Goal: Use online tool/utility: Utilize a website feature to perform a specific function

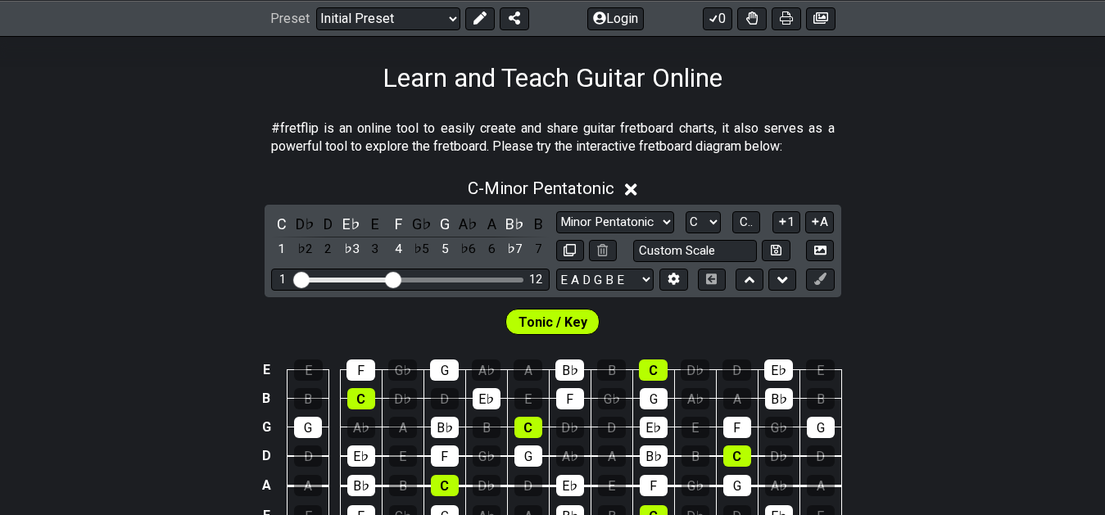
scroll to position [418, 0]
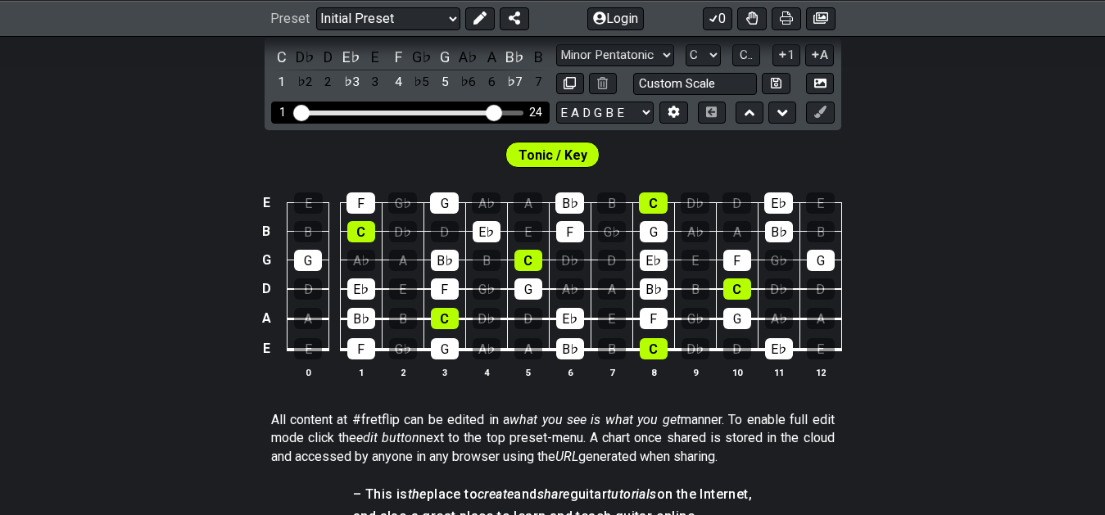
drag, startPoint x: 390, startPoint y: 111, endPoint x: 497, endPoint y: 115, distance: 107.4
click at [497, 111] on input "Visible fret range" at bounding box center [410, 111] width 233 height 0
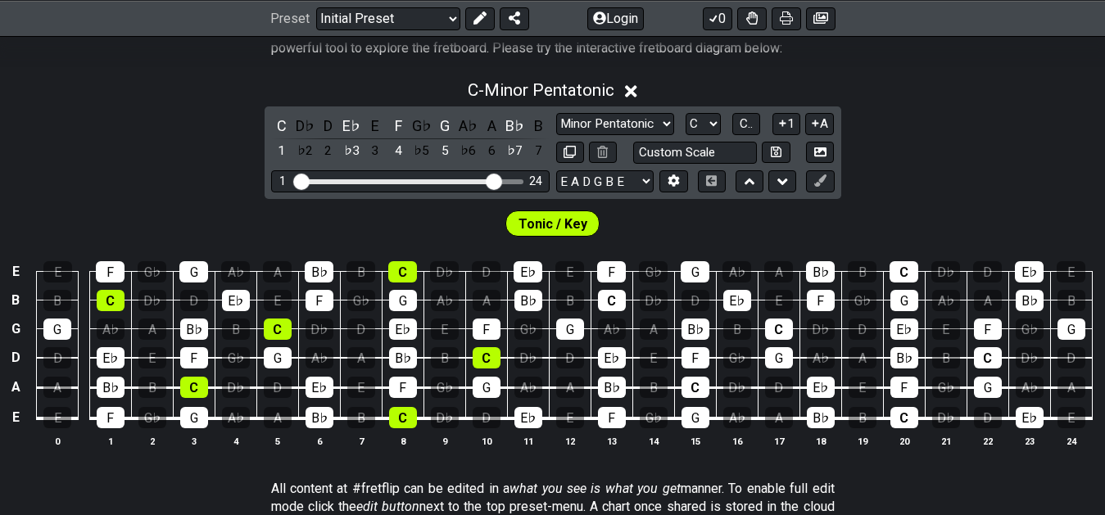
scroll to position [334, 0]
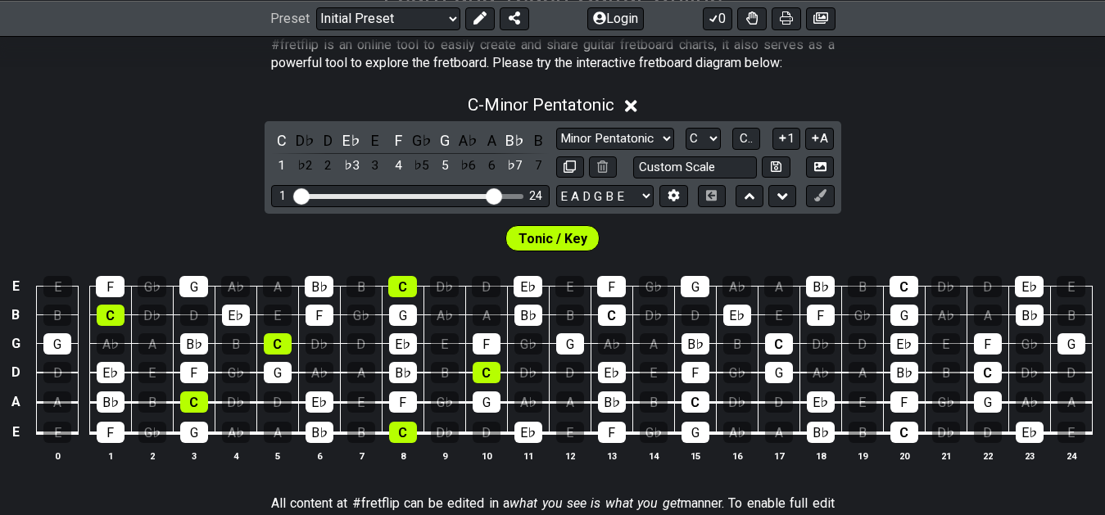
click at [543, 243] on span "Tonic / Key" at bounding box center [552, 239] width 69 height 24
click at [481, 13] on icon at bounding box center [479, 17] width 13 height 13
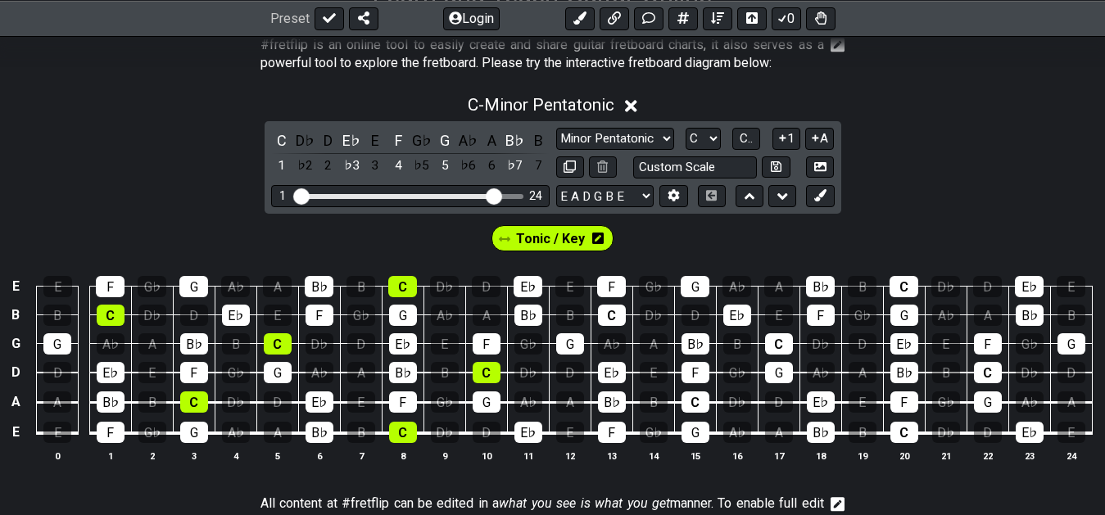
click at [545, 239] on span "Tonic / Key" at bounding box center [550, 239] width 69 height 24
click at [282, 132] on div "C" at bounding box center [281, 140] width 21 height 22
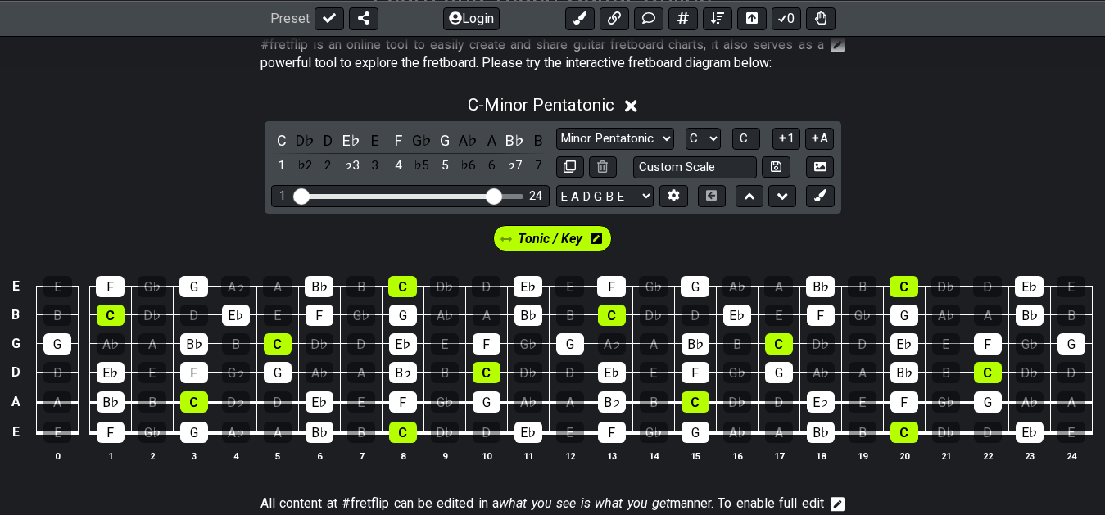
click at [549, 233] on span "Tonic / Key" at bounding box center [550, 239] width 65 height 24
select select "A"
click option "A" at bounding box center [0, 0] width 0 height 0
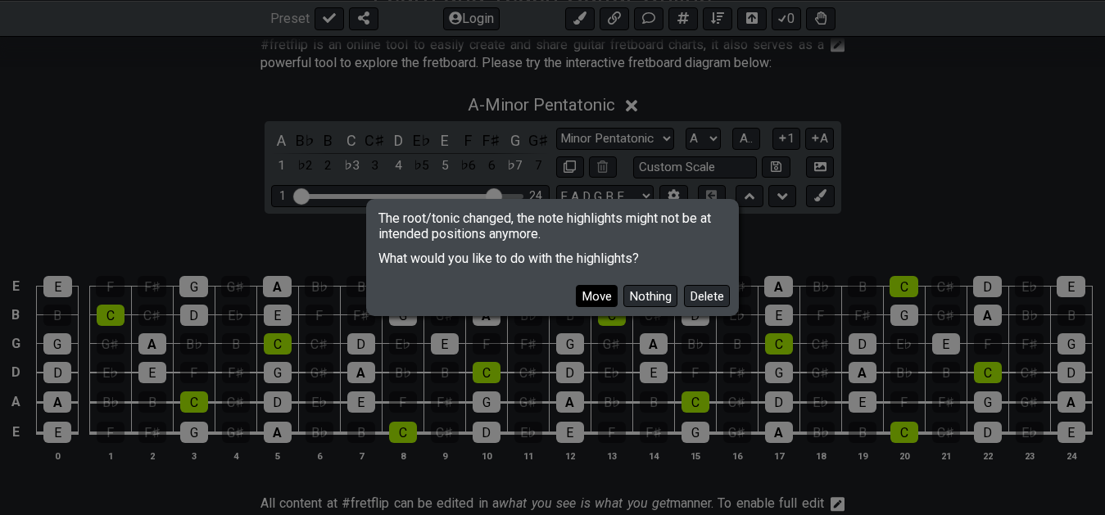
click at [608, 297] on button "Move" at bounding box center [597, 296] width 42 height 22
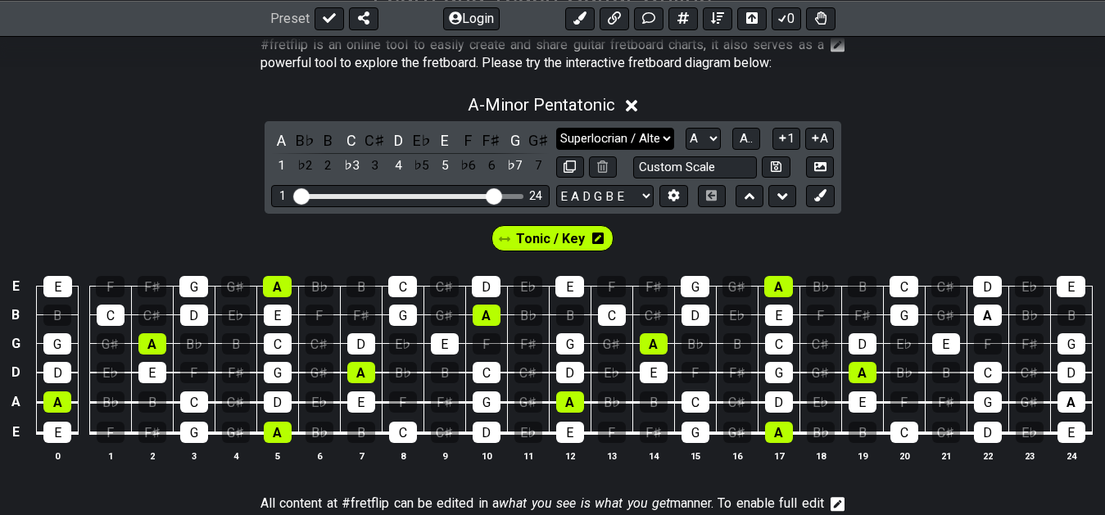
click option "Superlocrian / Altered" at bounding box center [0, 0] width 0 height 0
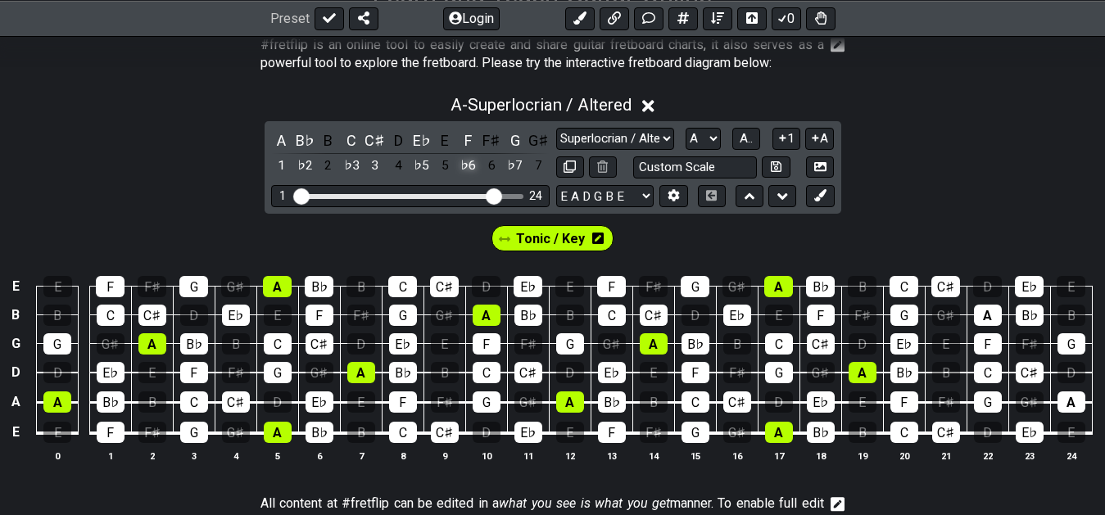
click at [474, 163] on div "♭6" at bounding box center [468, 166] width 21 height 22
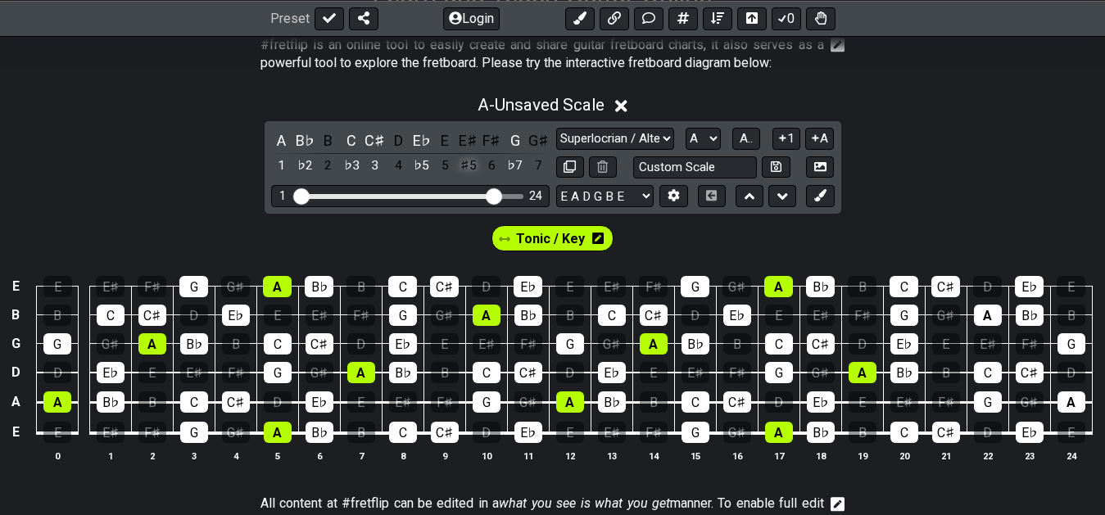
click at [472, 164] on div "♯5" at bounding box center [468, 166] width 21 height 22
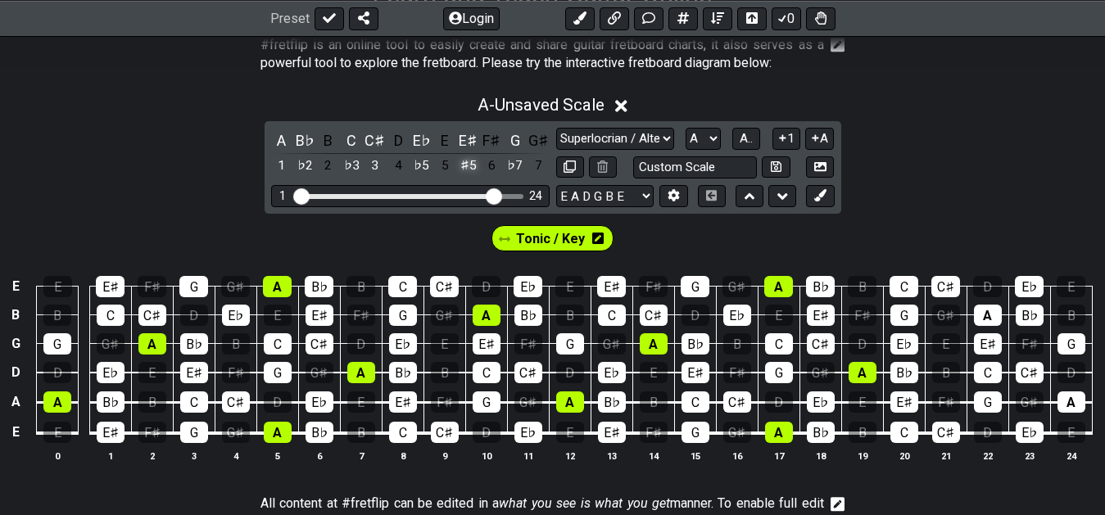
click at [464, 163] on div "♯5" at bounding box center [468, 166] width 21 height 22
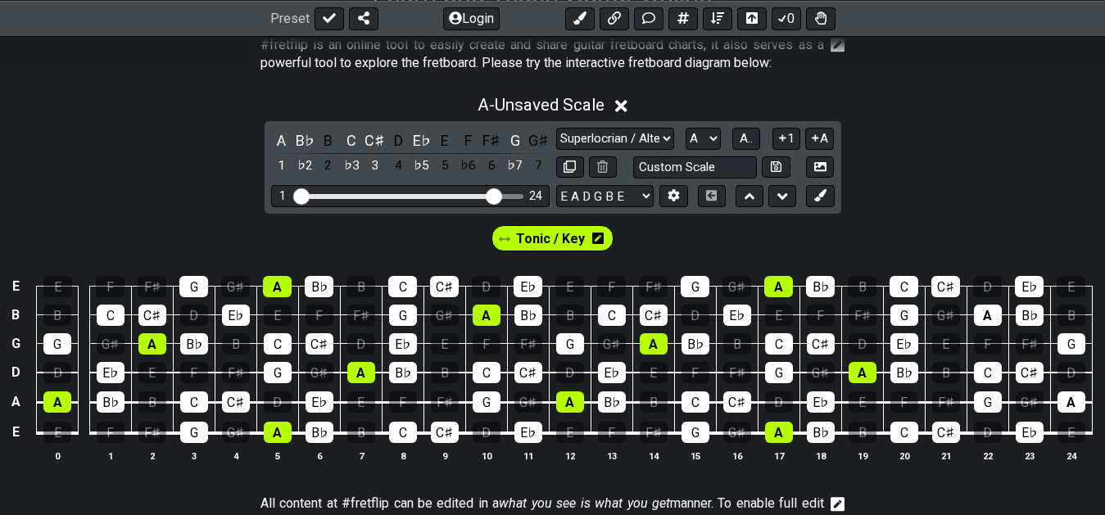
click at [464, 163] on div "♭6" at bounding box center [468, 166] width 21 height 22
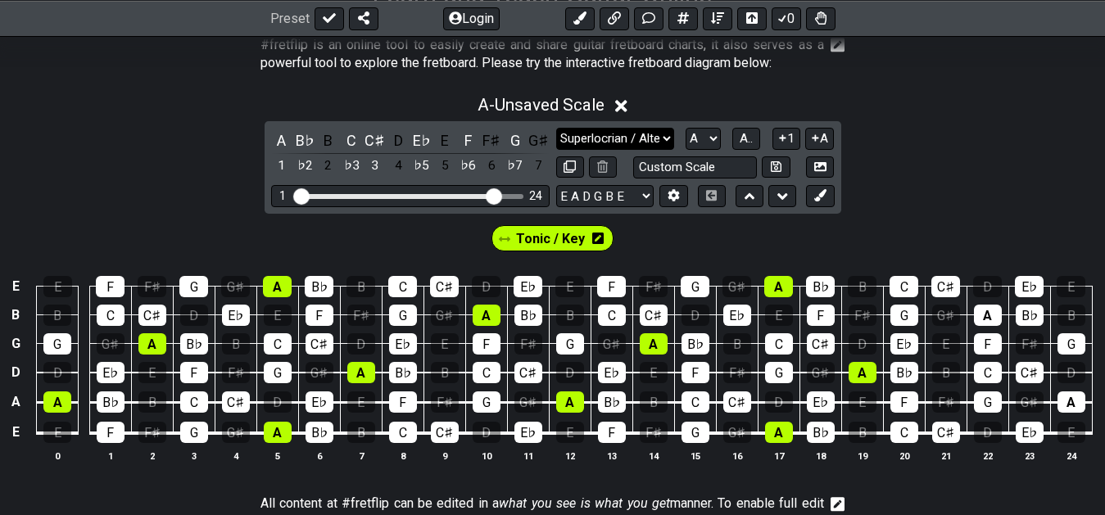
click at [556, 128] on select "Minor Pentatonic Click to edit Minor Pentatonic Major Pentatonic Minor Blues Ma…" at bounding box center [615, 139] width 118 height 22
click option "Mixolydian b6" at bounding box center [0, 0] width 0 height 0
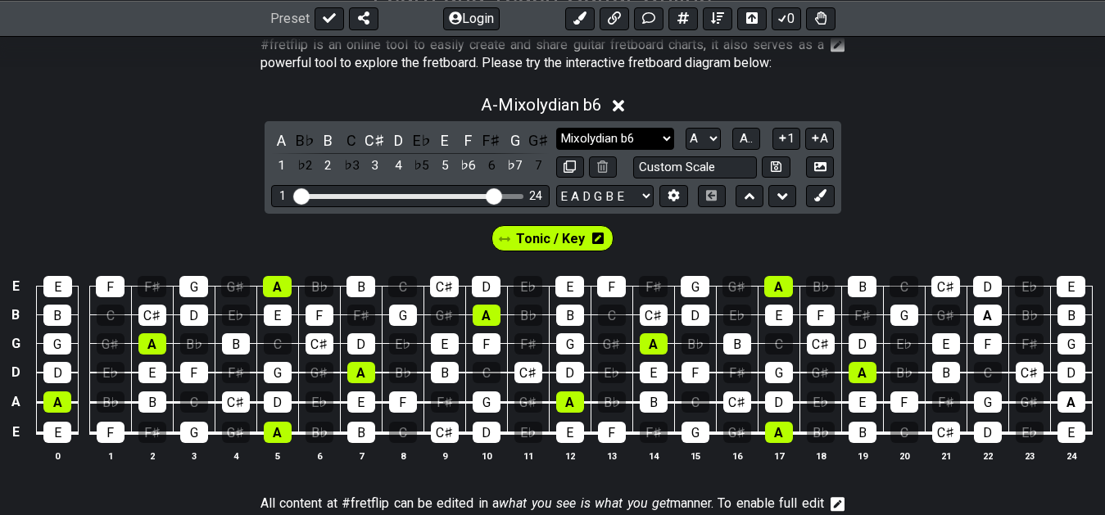
click at [556, 128] on select "Minor Pentatonic Click to edit Minor Pentatonic Major Pentatonic Minor Blues Ma…" at bounding box center [615, 139] width 118 height 22
click at [925, 215] on div "Tonic / Key" at bounding box center [552, 234] width 1105 height 41
click at [556, 128] on select "Minor Pentatonic Click to edit Minor Pentatonic Major Pentatonic Minor Blues Ma…" at bounding box center [615, 139] width 118 height 22
click option "[PERSON_NAME]" at bounding box center [0, 0] width 0 height 0
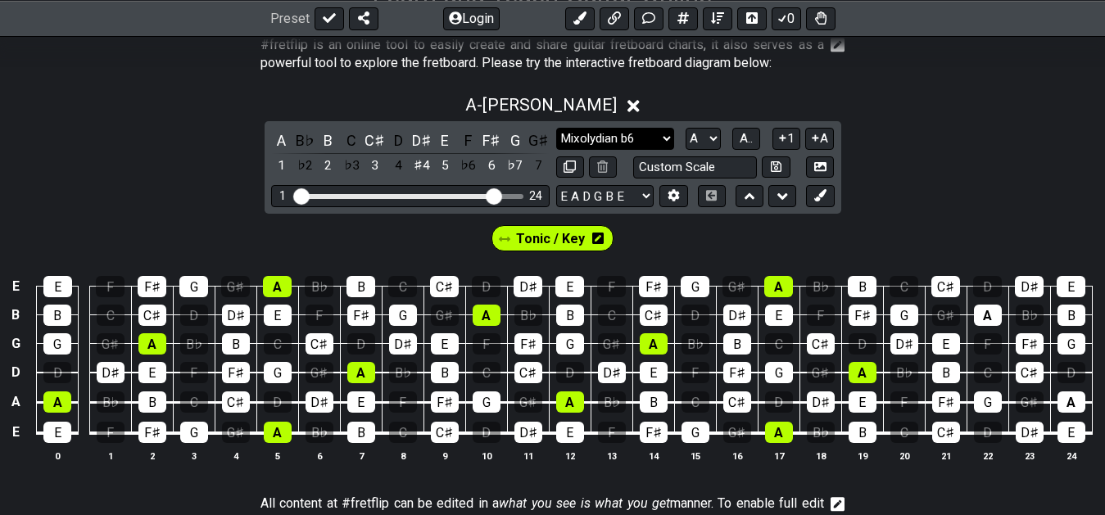
click at [556, 128] on select "Minor Pentatonic Click to edit Minor Pentatonic Major Pentatonic Minor Blues Ma…" at bounding box center [615, 139] width 118 height 22
click option "Phrygian Dominant" at bounding box center [0, 0] width 0 height 0
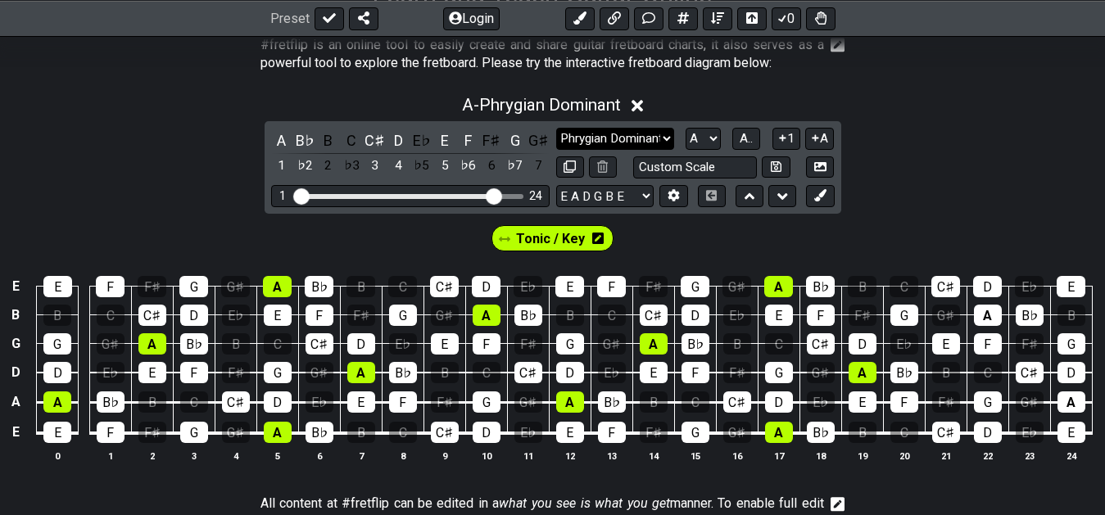
click at [556, 128] on select "Minor Pentatonic Click to edit Minor Pentatonic Major Pentatonic Minor Blues Ma…" at bounding box center [615, 139] width 118 height 22
select select "Sym. Dim. / Half-Whole"
click option "Sym. Dim. / Half-Whole" at bounding box center [0, 0] width 0 height 0
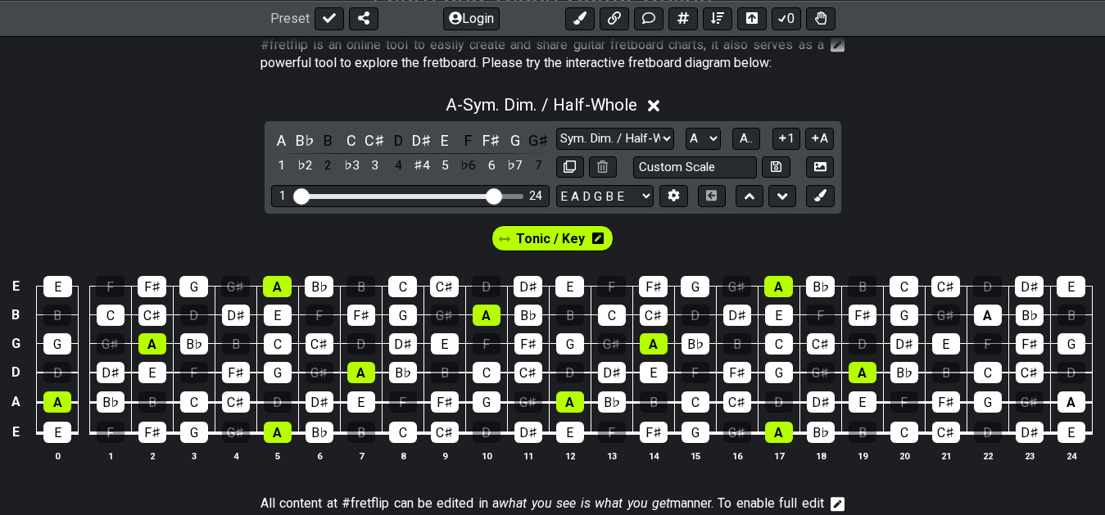
click at [796, 87] on div "A - Sym. Dim. / Half-Whole" at bounding box center [552, 100] width 1105 height 30
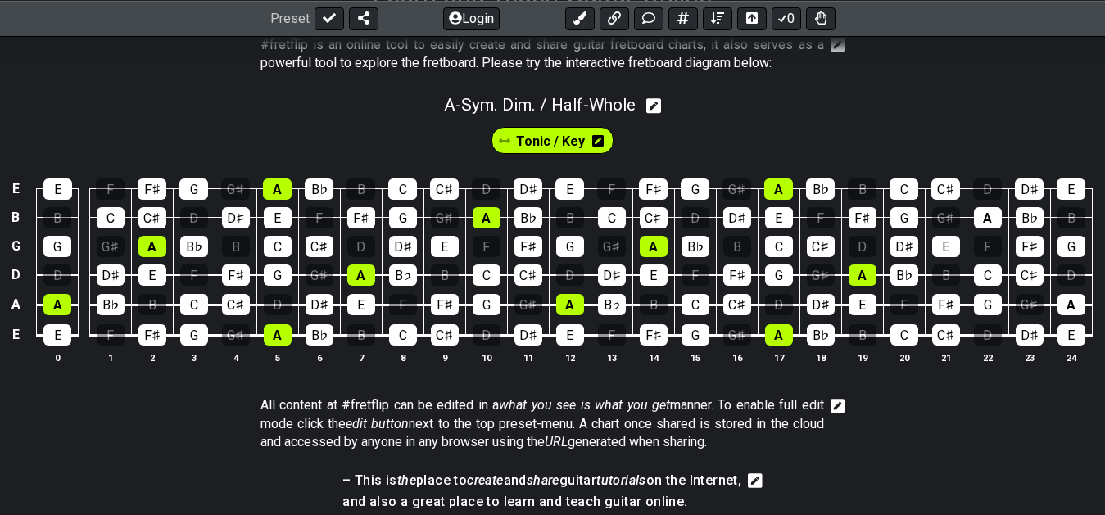
click at [796, 87] on div "A - Sym. Dim. / Half-Whole" at bounding box center [552, 100] width 1105 height 30
select select "Sym. Dim. / Half-Whole"
select select "A"
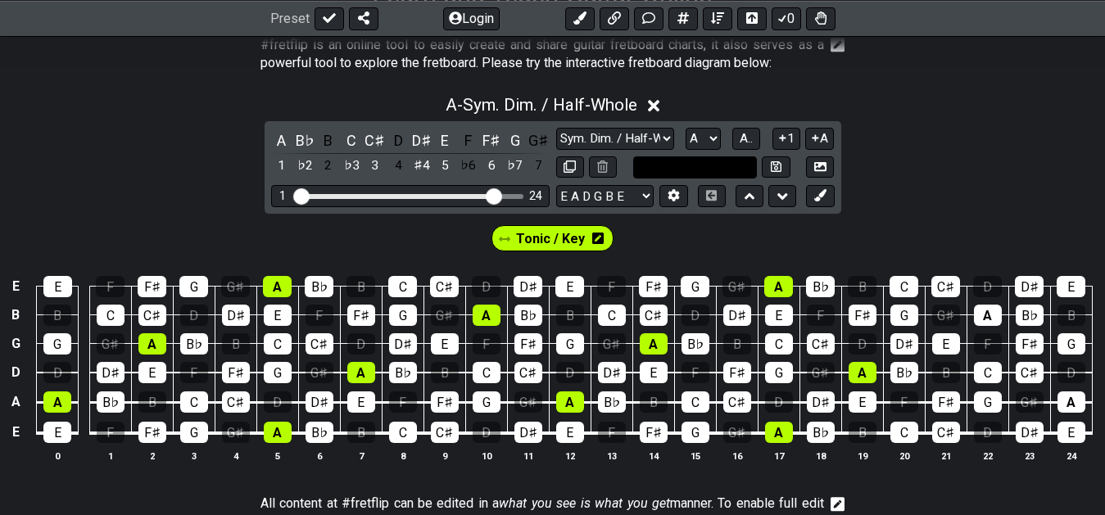
click at [704, 162] on input "text" at bounding box center [695, 167] width 125 height 22
type input "Custom Scale"
click at [710, 231] on div "Tonic / Key" at bounding box center [552, 234] width 1105 height 41
click at [556, 128] on select "Minor Pentatonic Click to edit Minor Pentatonic Major Pentatonic Minor Blues Ma…" at bounding box center [615, 139] width 118 height 22
click option "Minor Blues" at bounding box center [0, 0] width 0 height 0
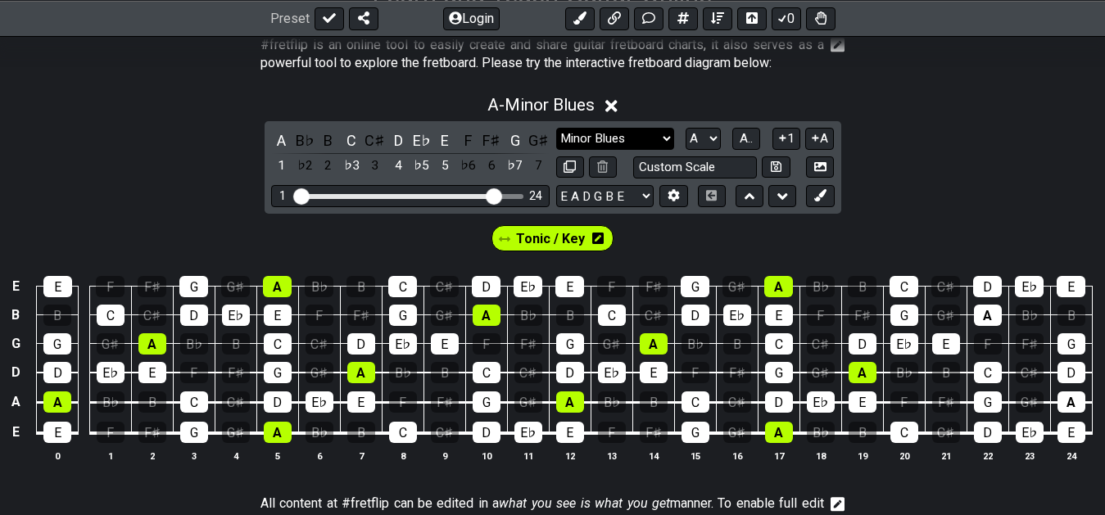
click at [556, 128] on select "Minor Pentatonic Click to edit Minor Pentatonic Major Pentatonic Minor Blues Ma…" at bounding box center [615, 139] width 118 height 22
select select "Major Blues"
click option "Major Blues" at bounding box center [0, 0] width 0 height 0
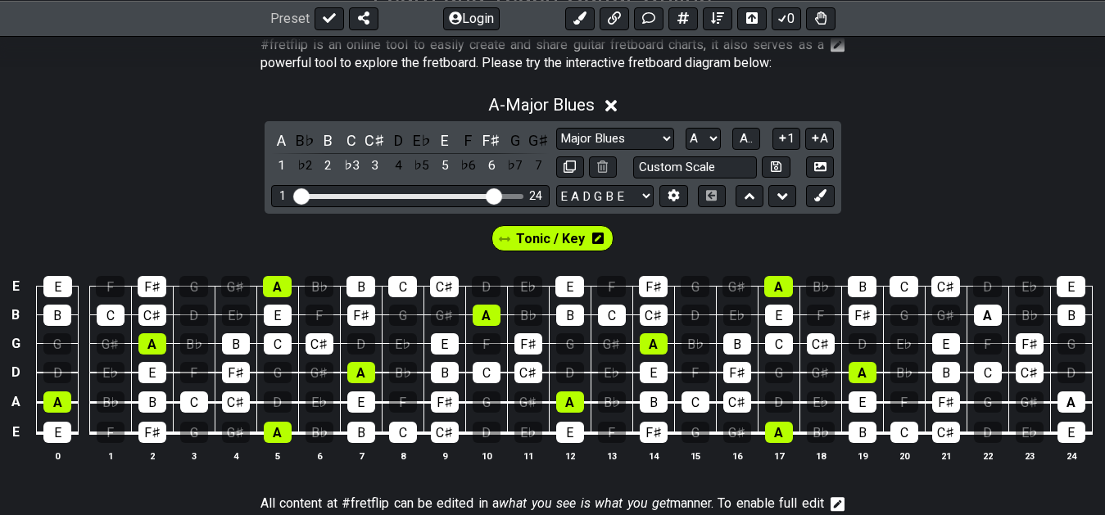
click at [714, 248] on div "Tonic / Key" at bounding box center [552, 234] width 1105 height 41
click at [671, 162] on input "text" at bounding box center [695, 167] width 125 height 22
type input "Custom Scale"
click option "Minor Pentatonic" at bounding box center [0, 0] width 0 height 0
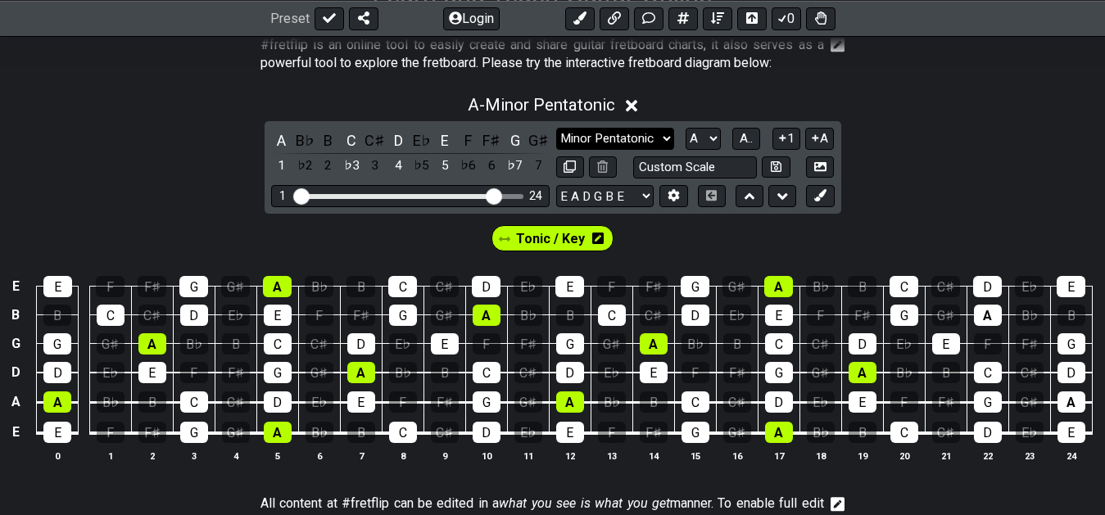
click at [556, 128] on select "Minor Pentatonic Click to edit Minor Pentatonic Major Pentatonic Minor Blues Ma…" at bounding box center [615, 139] width 118 height 22
click at [931, 197] on div "A - Minor Pentatonic A B♭ B C C♯ D E♭ E F F♯ G G♯ 1 ♭2 2 ♭3 3 4 ♭5 5 ♭6 6 ♭7 7 …" at bounding box center [552, 285] width 1105 height 400
click at [556, 128] on select "Minor Pentatonic Click to edit Minor Pentatonic Major Pentatonic Minor Blues Ma…" at bounding box center [615, 139] width 118 height 22
select select "Minor Blues"
click option "Minor Blues" at bounding box center [0, 0] width 0 height 0
